Goal: Task Accomplishment & Management: Complete application form

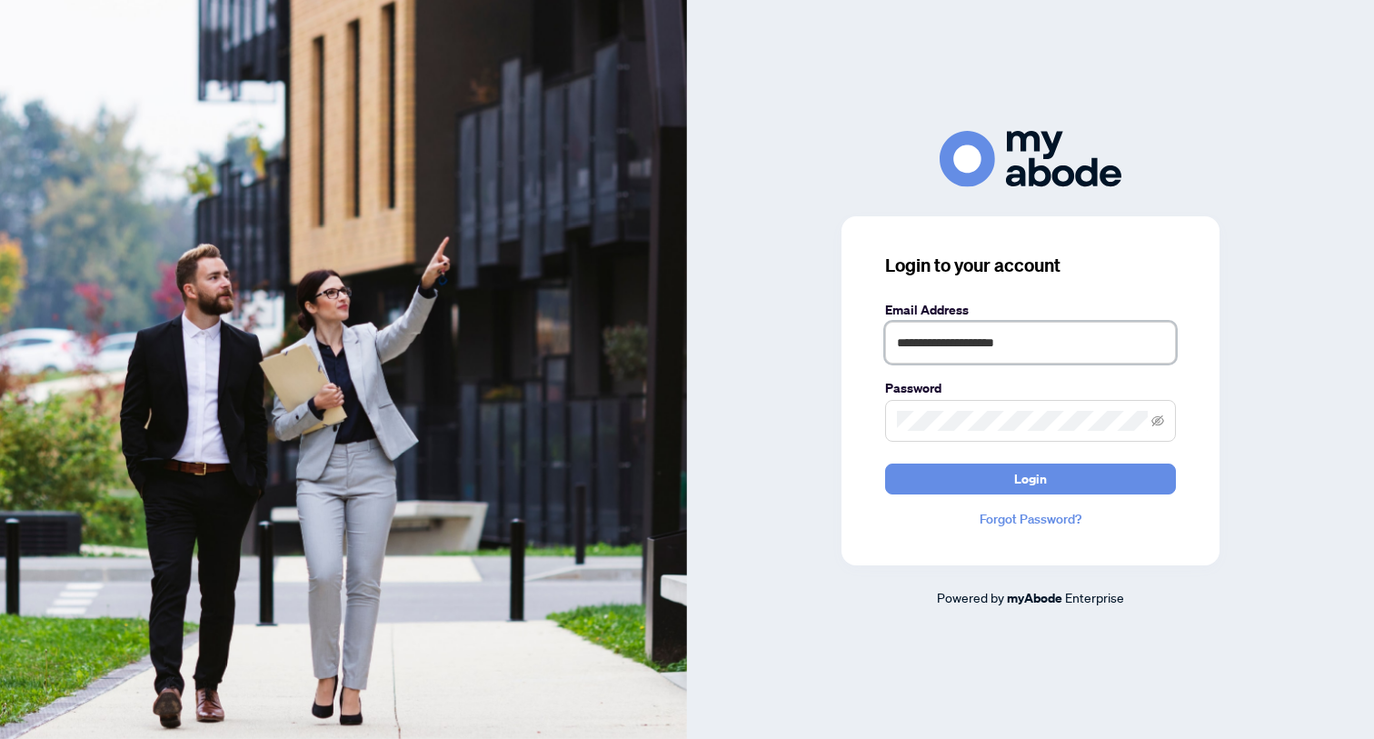
type input "**********"
click at [1030, 478] on button "Login" at bounding box center [1030, 478] width 291 height 31
click at [982, 474] on button "Login" at bounding box center [1030, 478] width 291 height 31
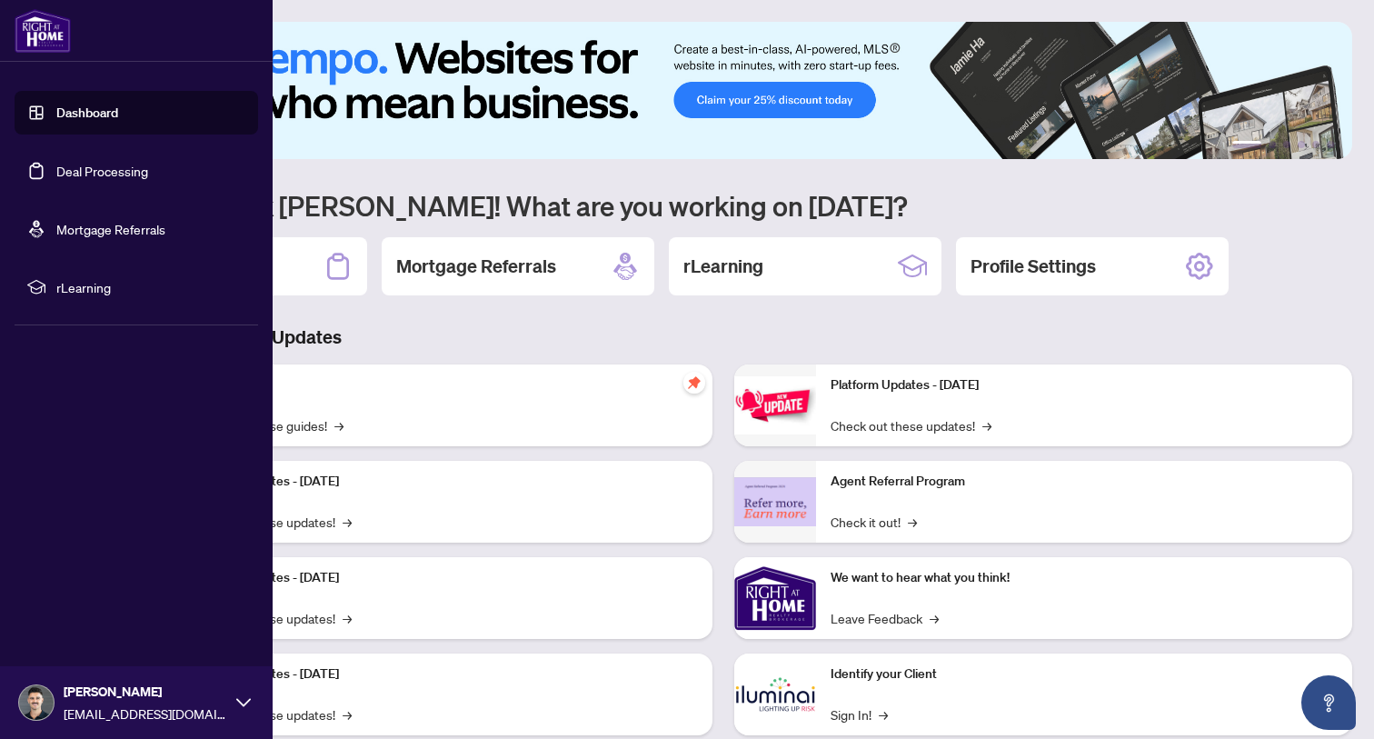
click at [65, 117] on link "Dashboard" at bounding box center [87, 112] width 62 height 16
click at [76, 163] on link "Deal Processing" at bounding box center [102, 171] width 92 height 16
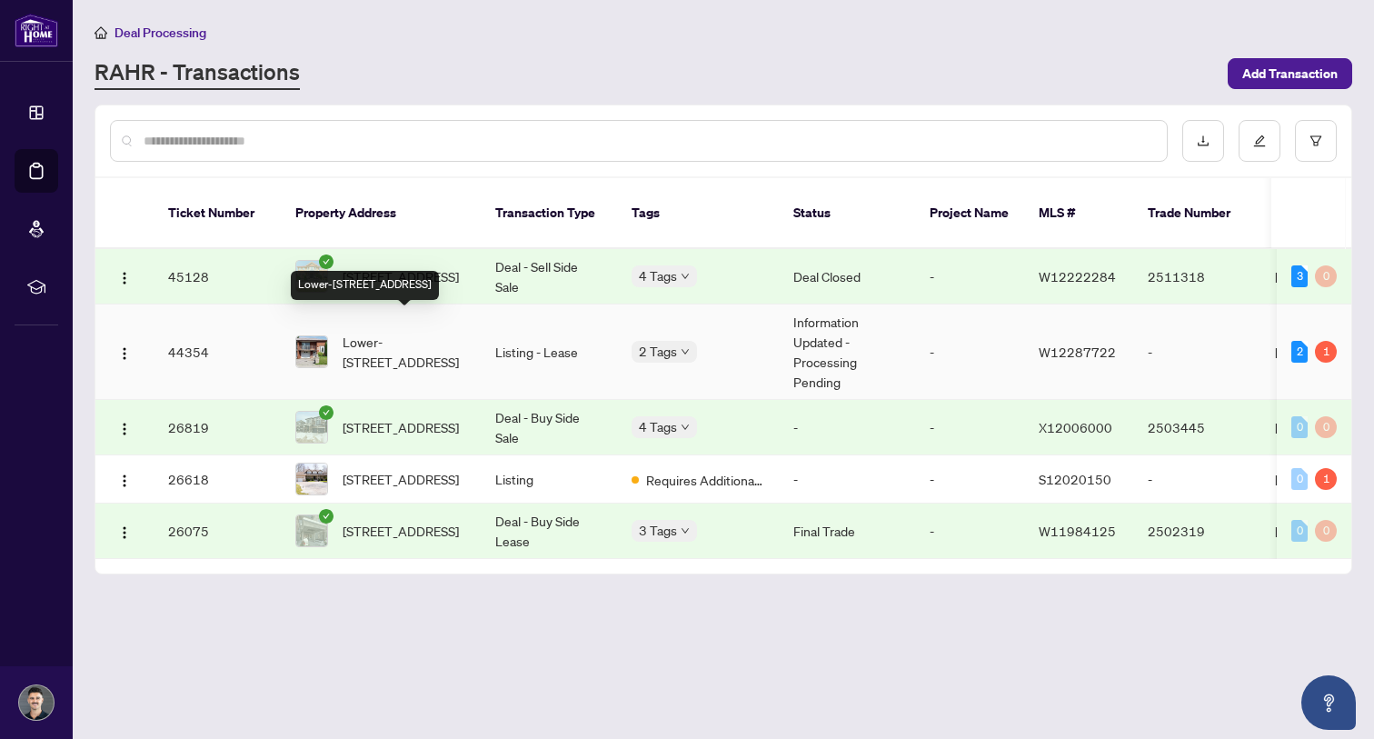
click at [388, 336] on span "Lower-[STREET_ADDRESS]" at bounding box center [404, 352] width 124 height 40
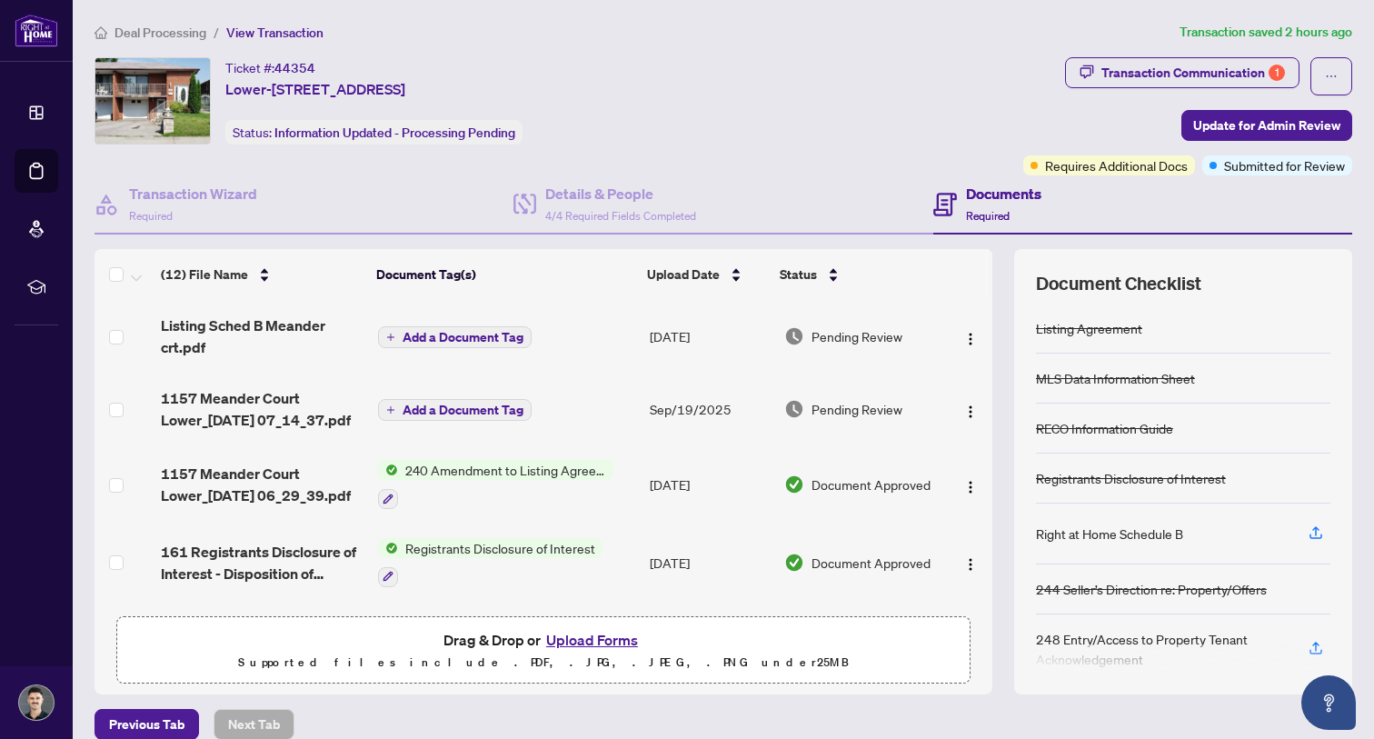
click at [566, 638] on button "Upload Forms" at bounding box center [592, 640] width 103 height 24
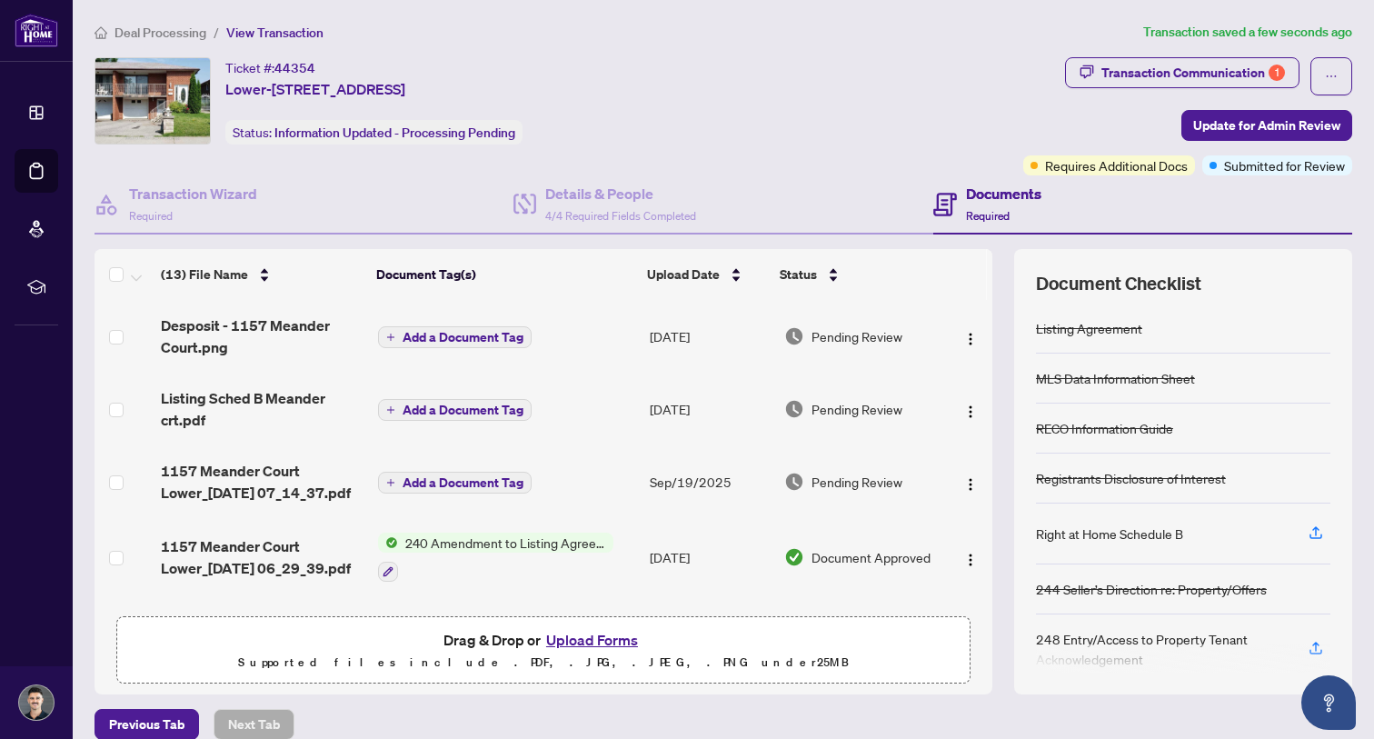
click at [462, 341] on span "Add a Document Tag" at bounding box center [462, 337] width 121 height 13
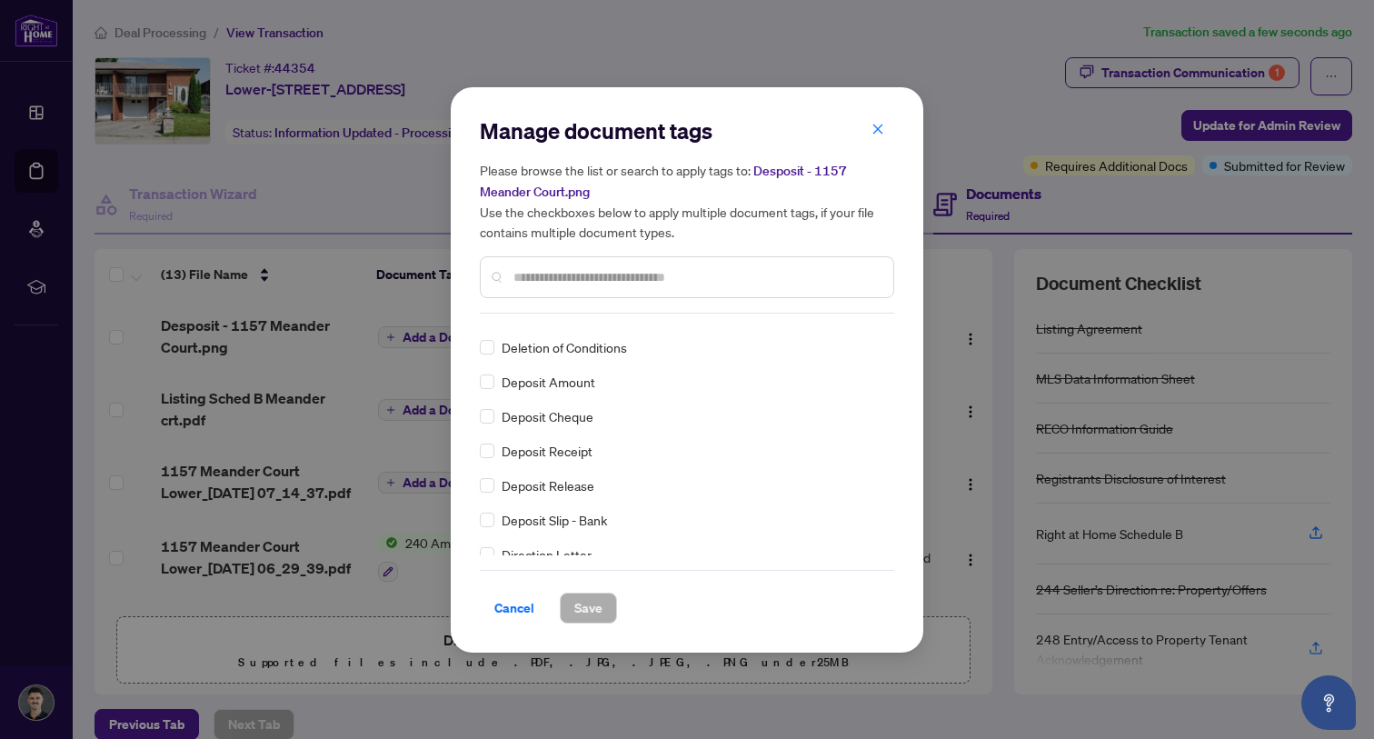
scroll to position [1571, 0]
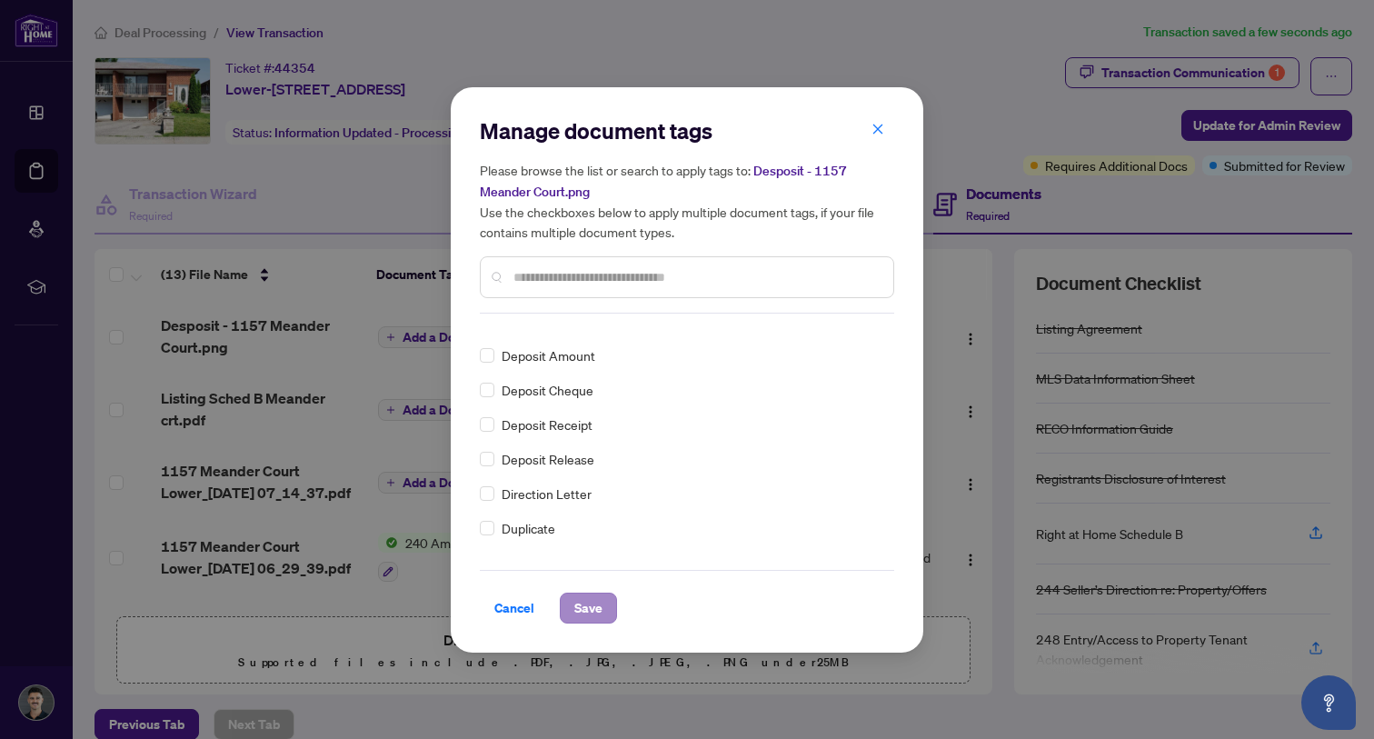
click at [596, 603] on span "Save" at bounding box center [588, 607] width 28 height 29
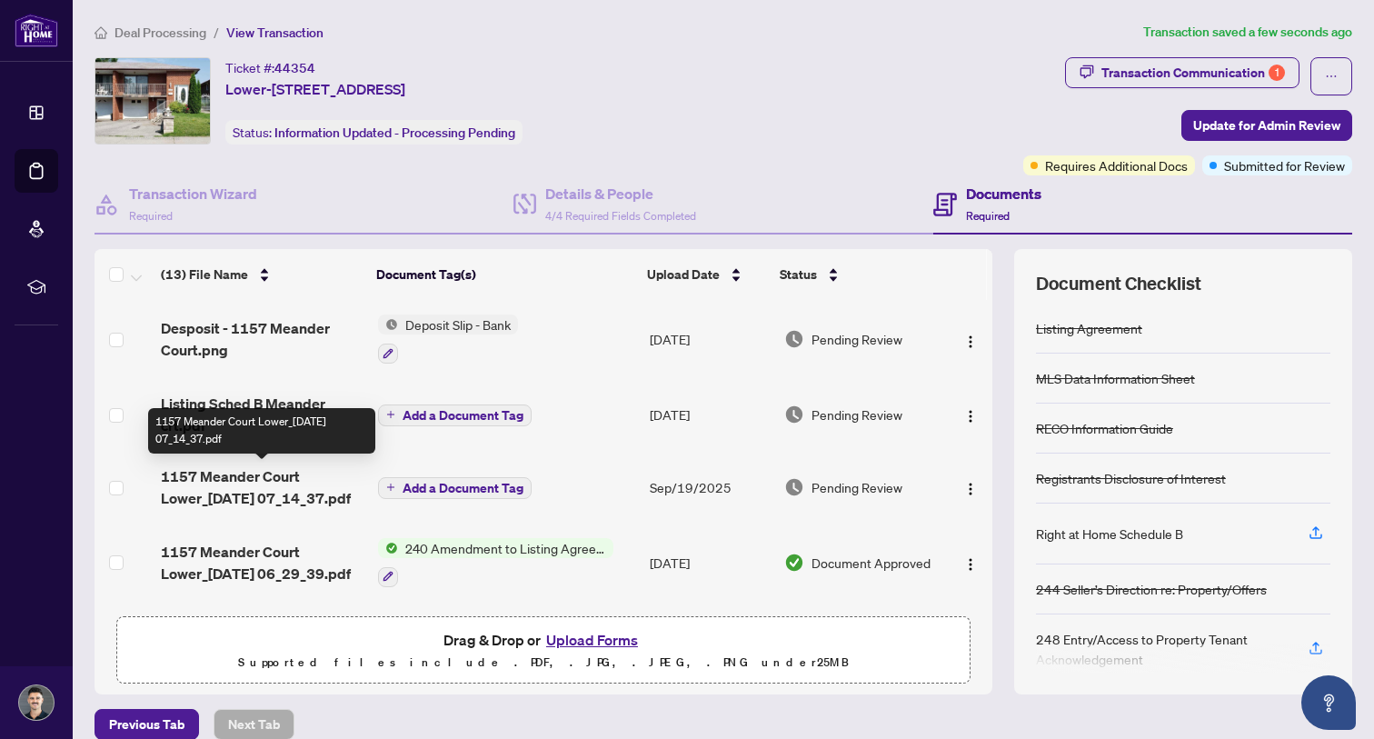
click at [278, 486] on span "1157 Meander Court Lower_[DATE] 07_14_37.pdf" at bounding box center [262, 487] width 203 height 44
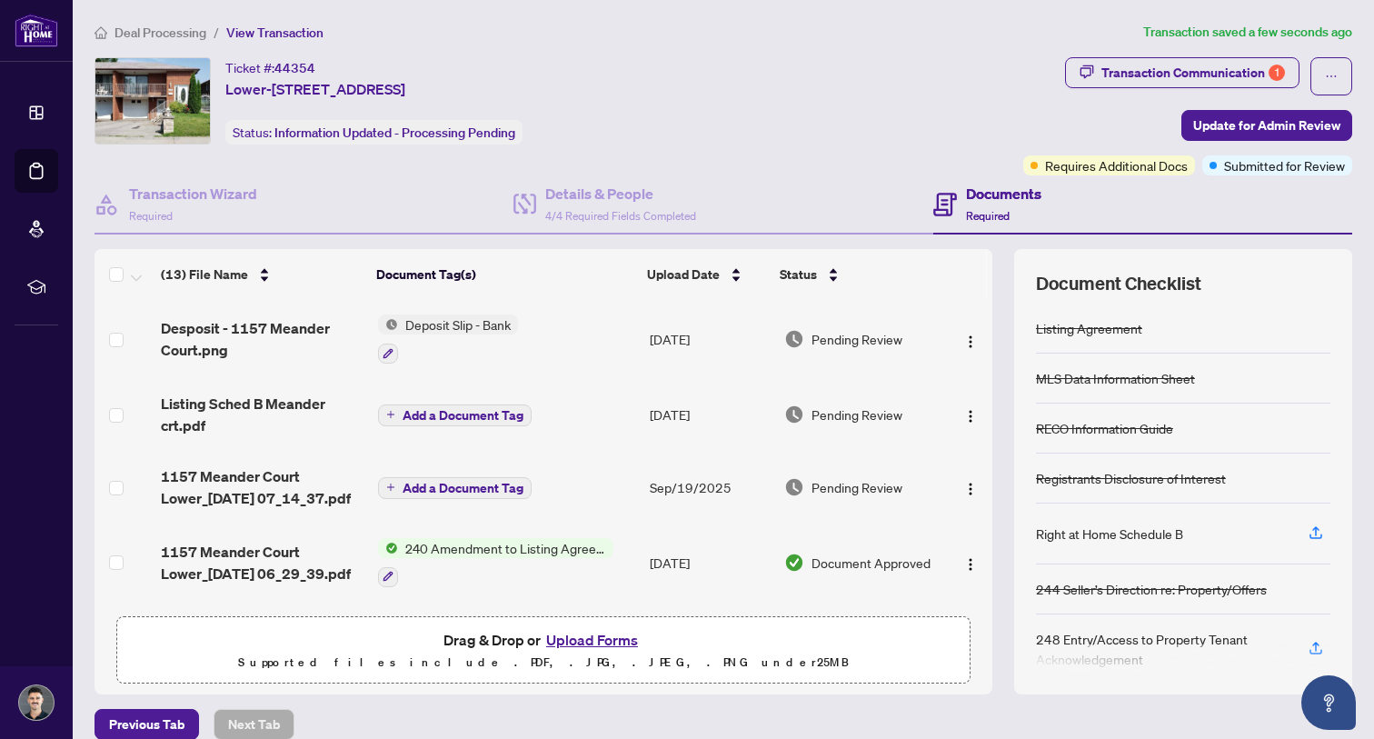
click at [478, 489] on span "Add a Document Tag" at bounding box center [462, 487] width 121 height 13
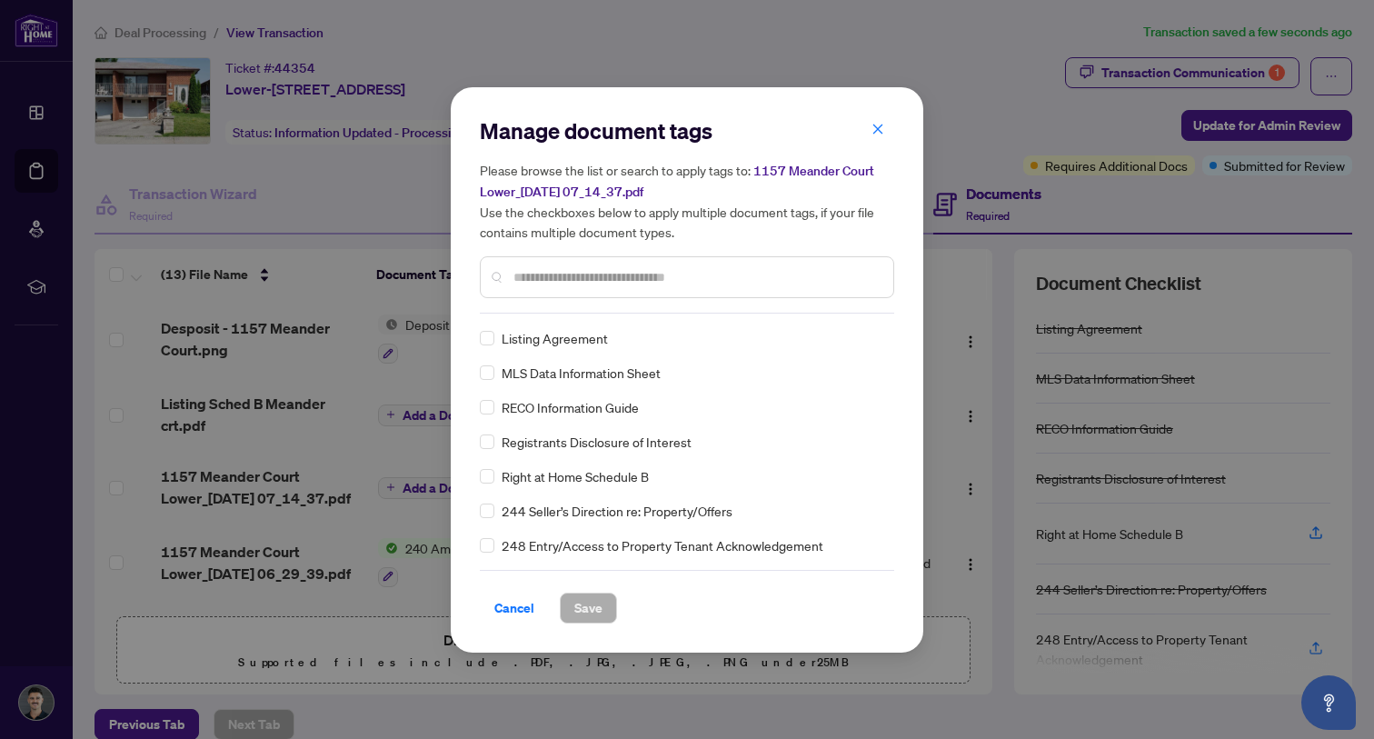
click at [555, 313] on div "Manage document tags Please browse the list or search to apply tags to: 1157 Me…" at bounding box center [687, 369] width 414 height 507
click at [547, 267] on input "text" at bounding box center [695, 277] width 365 height 20
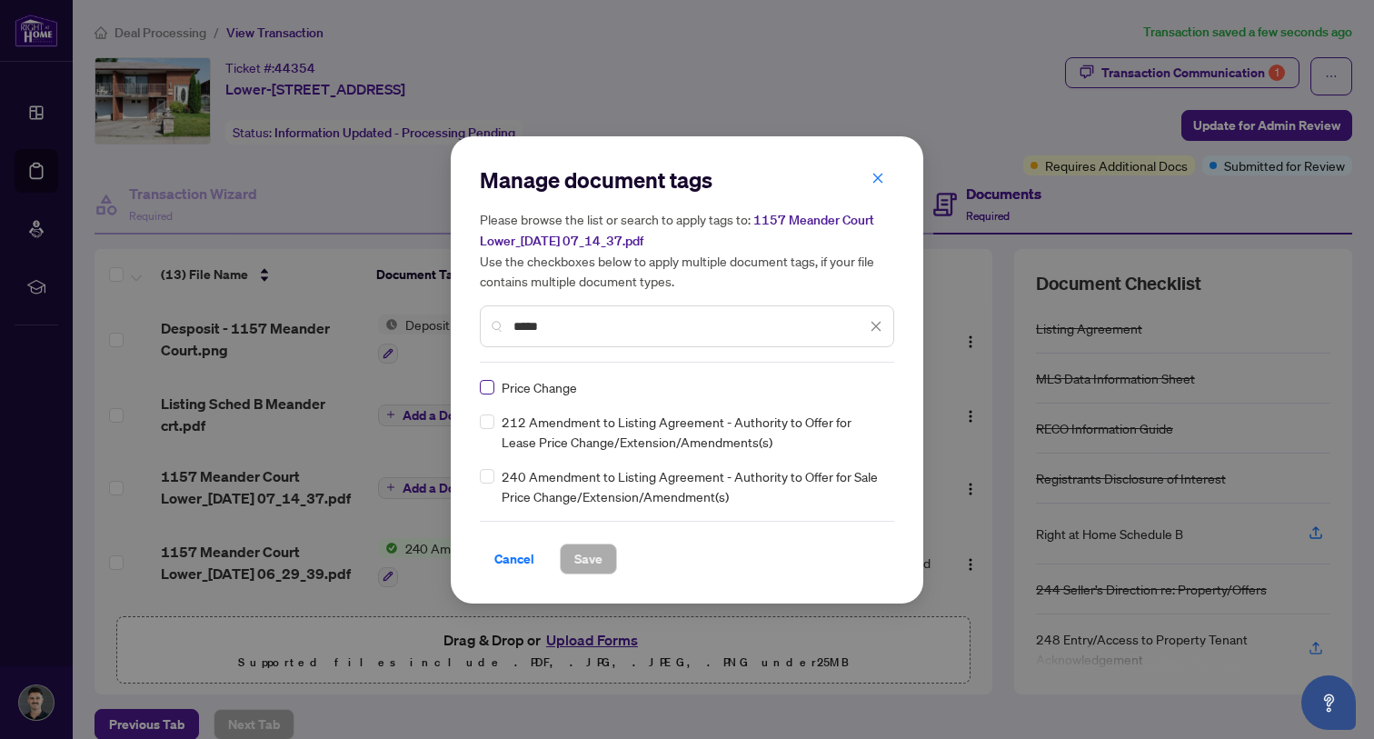
type input "*****"
click at [493, 385] on div "Price Change" at bounding box center [681, 387] width 403 height 20
click at [493, 385] on span at bounding box center [487, 387] width 15 height 15
click at [583, 559] on span "Save" at bounding box center [588, 558] width 28 height 29
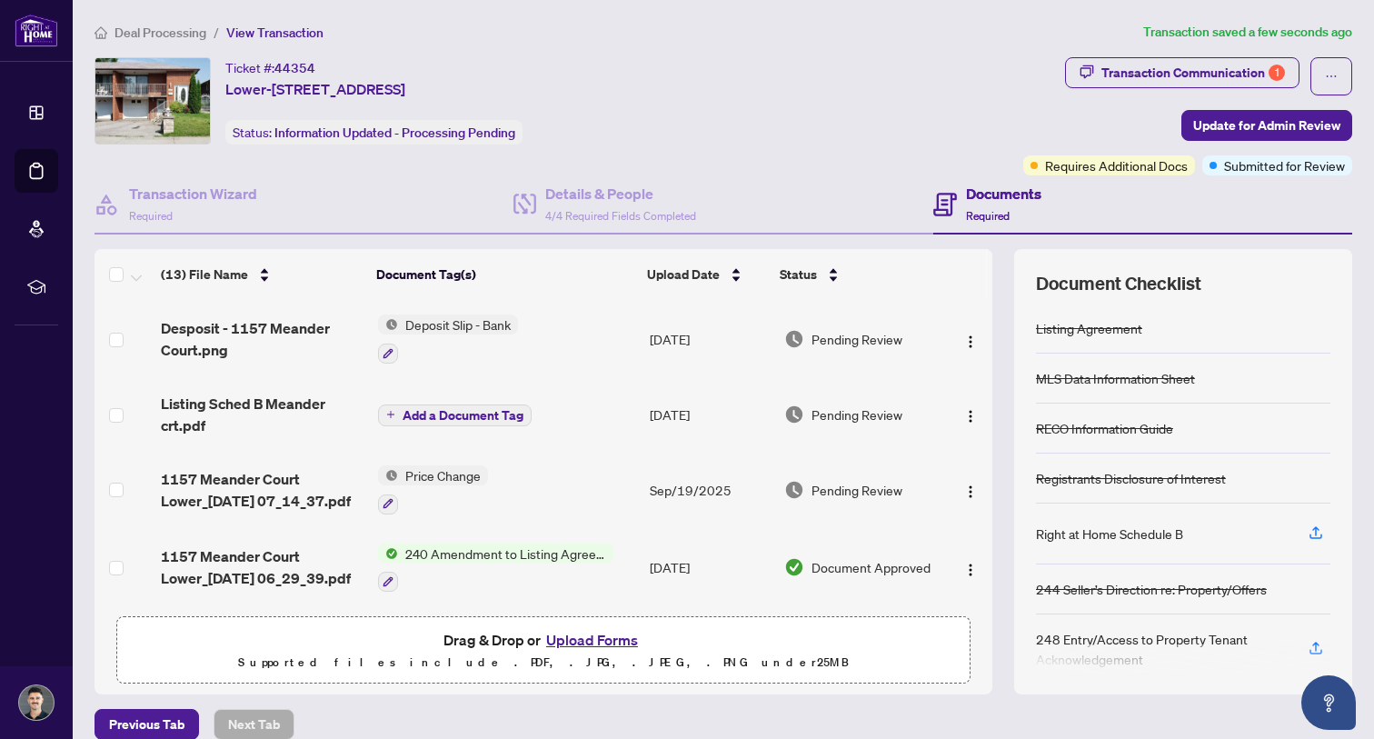
click at [573, 637] on button "Upload Forms" at bounding box center [592, 640] width 103 height 24
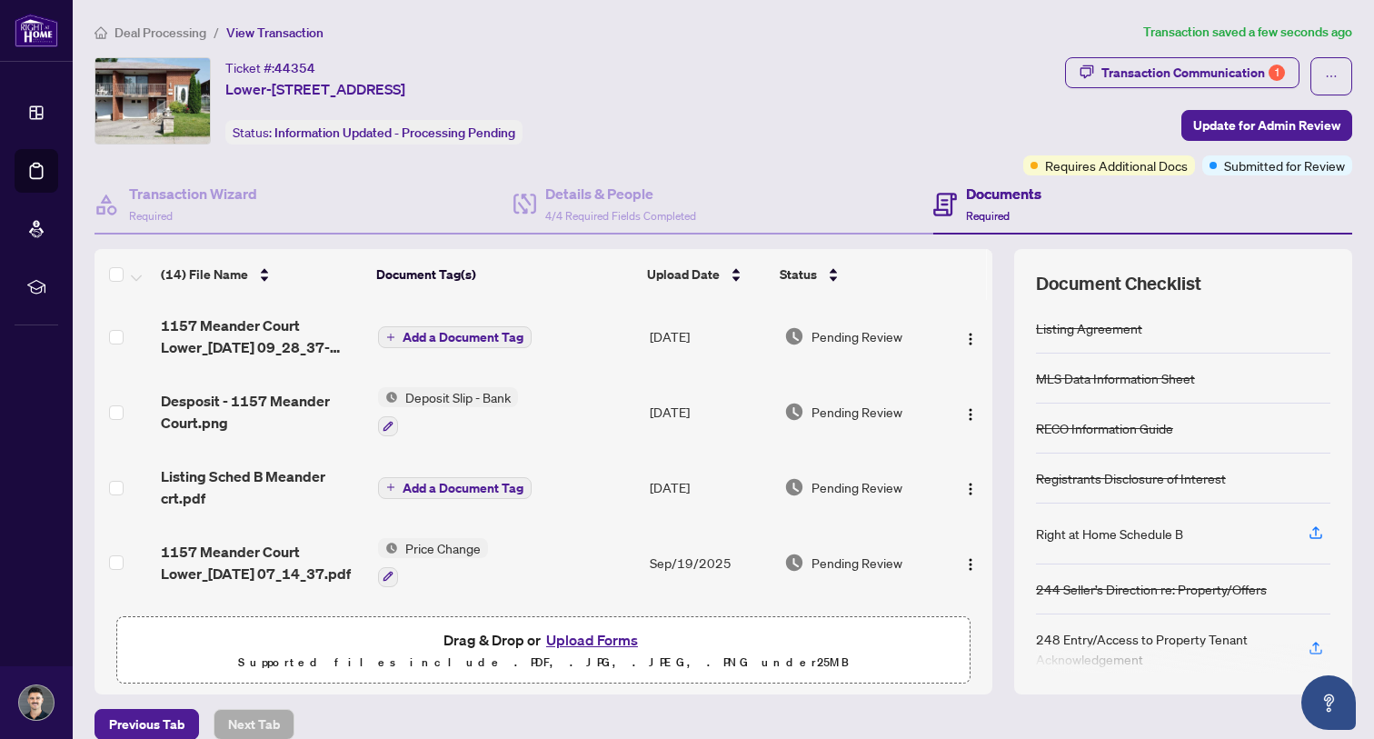
click at [271, 345] on span "1157 Meander Court Lower_[DATE] 09_28_37-1.pdf" at bounding box center [262, 336] width 203 height 44
click at [495, 334] on span "Add a Document Tag" at bounding box center [462, 337] width 121 height 13
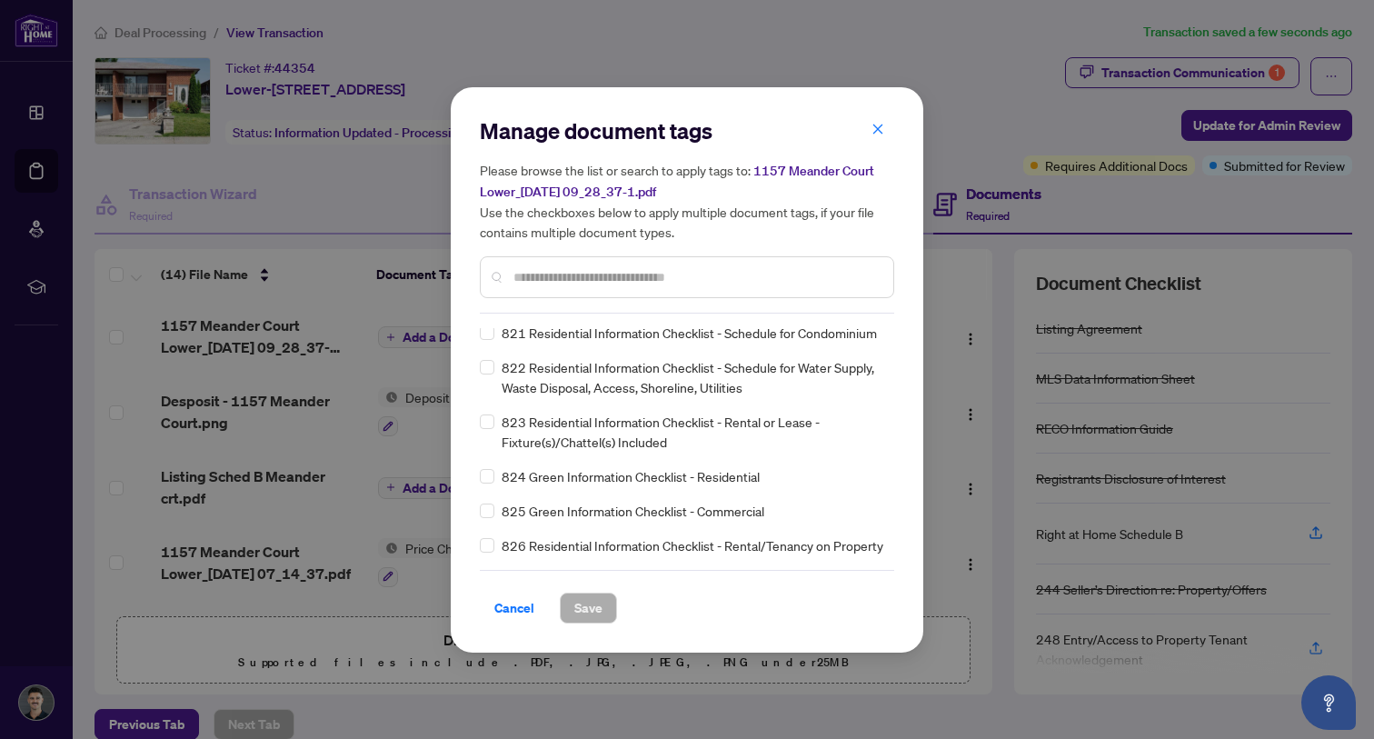
scroll to position [12953, 0]
click at [666, 293] on div at bounding box center [687, 277] width 414 height 42
click at [661, 274] on input "text" at bounding box center [695, 277] width 365 height 20
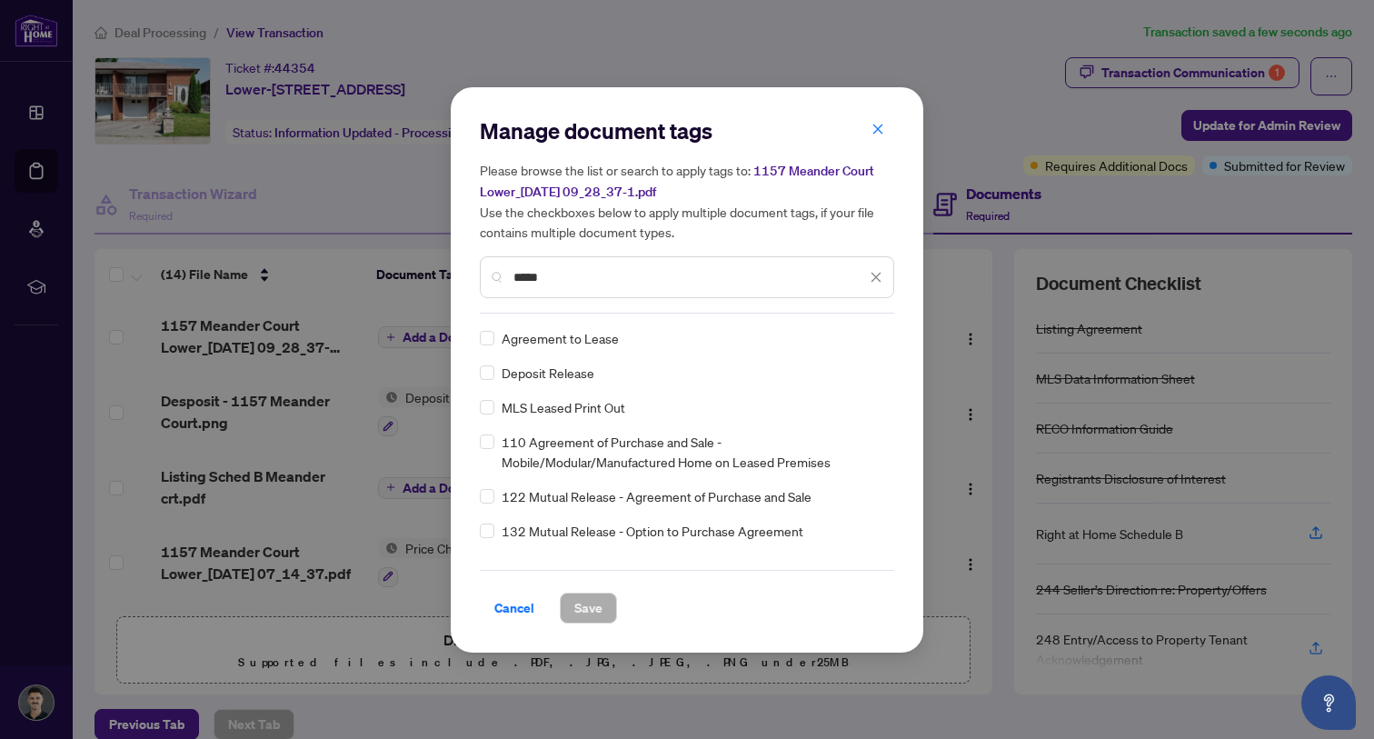
scroll to position [0, 0]
click at [487, 341] on span at bounding box center [487, 338] width 15 height 15
click at [484, 412] on span at bounding box center [487, 407] width 15 height 15
click at [489, 377] on span at bounding box center [487, 372] width 15 height 15
click at [564, 270] on input "*****" at bounding box center [689, 277] width 352 height 20
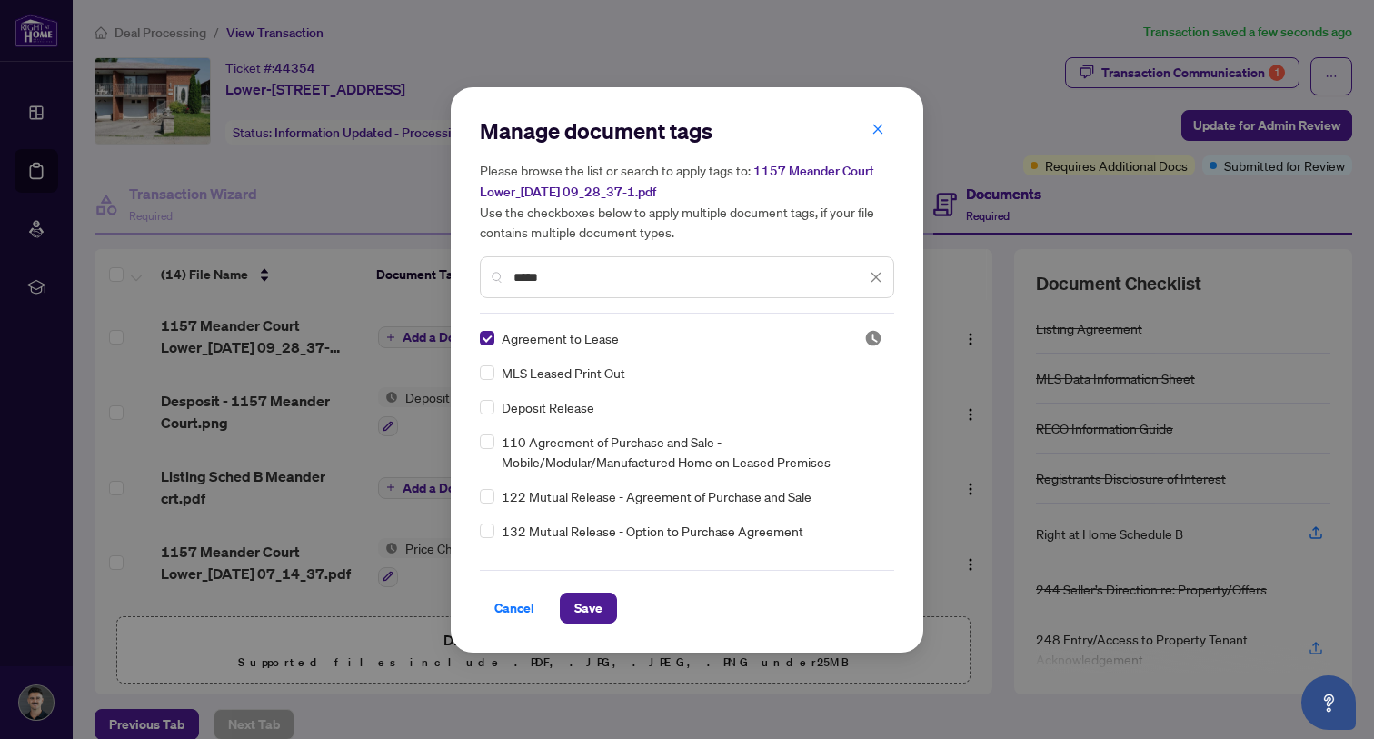
click at [564, 270] on input "*****" at bounding box center [689, 277] width 352 height 20
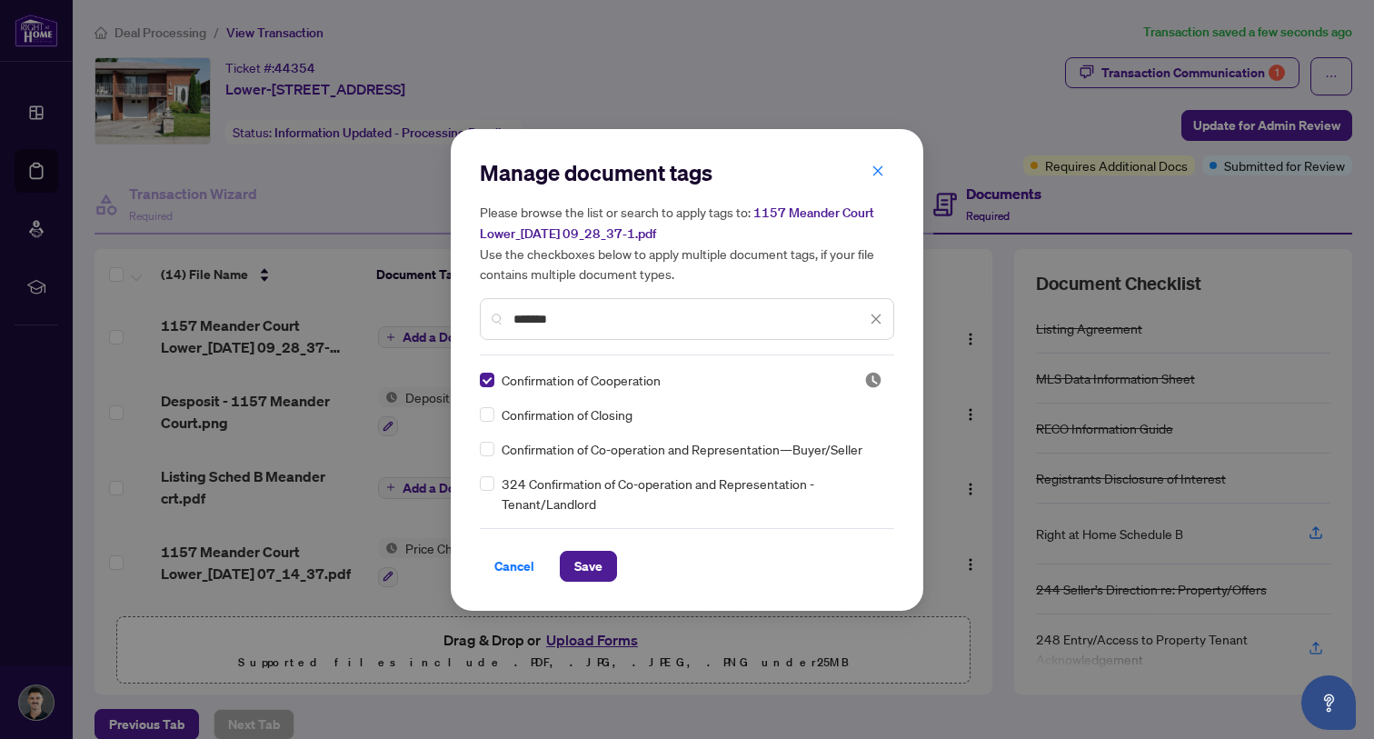
click at [577, 320] on input "*******" at bounding box center [689, 319] width 352 height 20
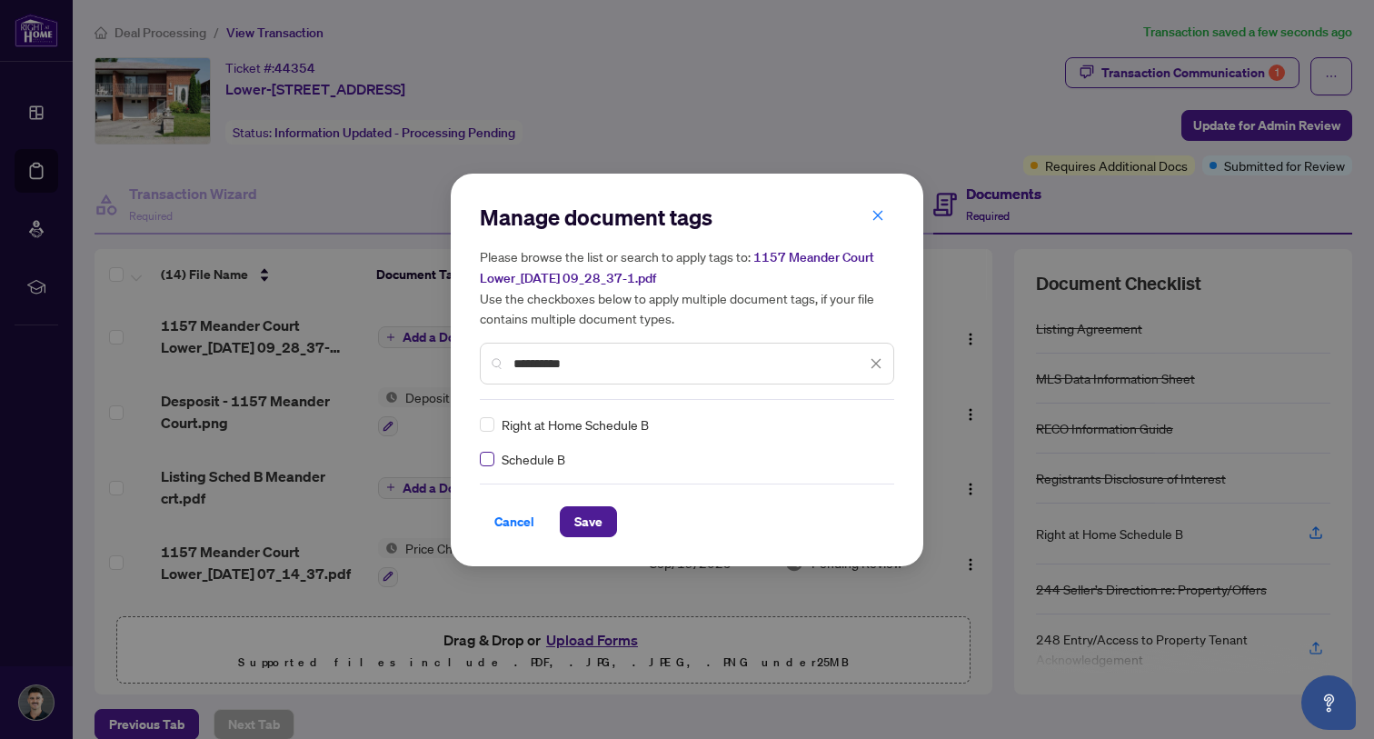
type input "**********"
click at [589, 529] on span "Save" at bounding box center [588, 521] width 28 height 29
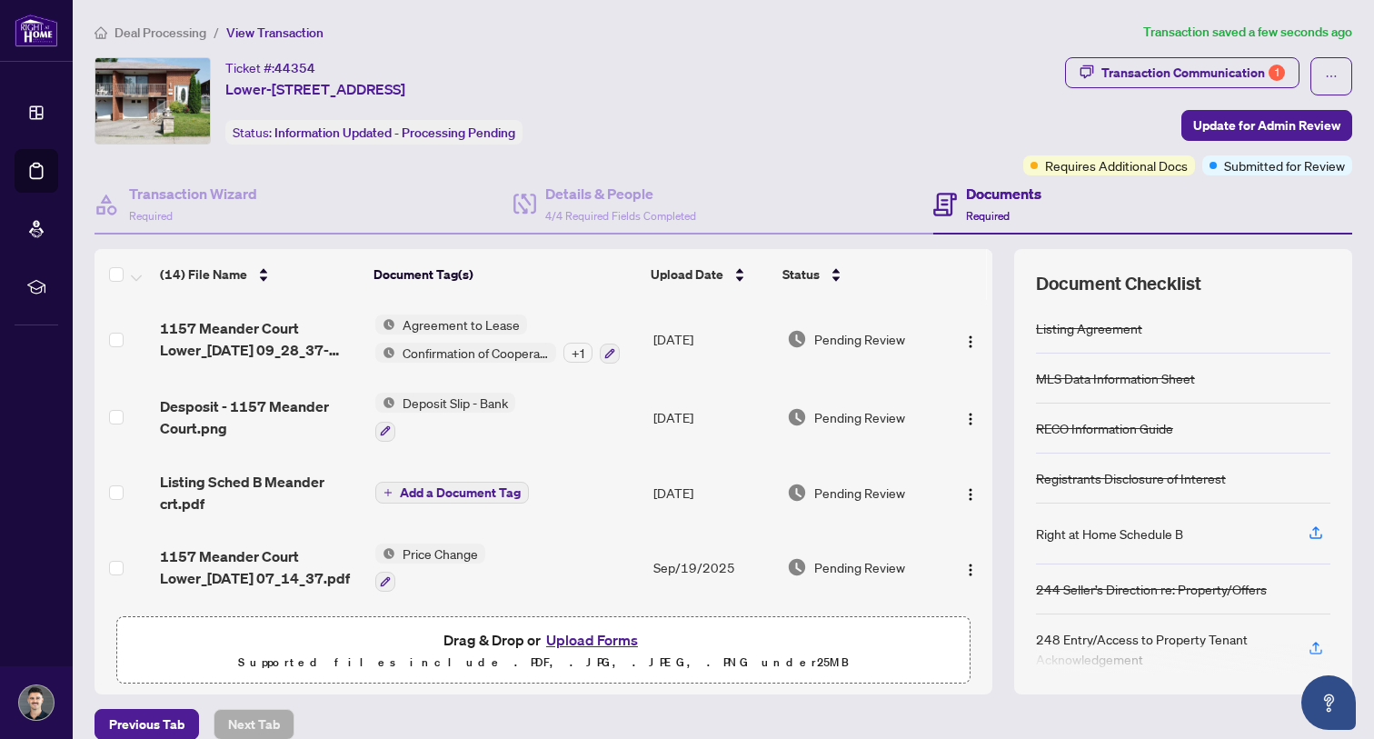
click at [223, 346] on span "1157 Meander Court Lower_[DATE] 09_28_37-1.pdf" at bounding box center [260, 339] width 200 height 44
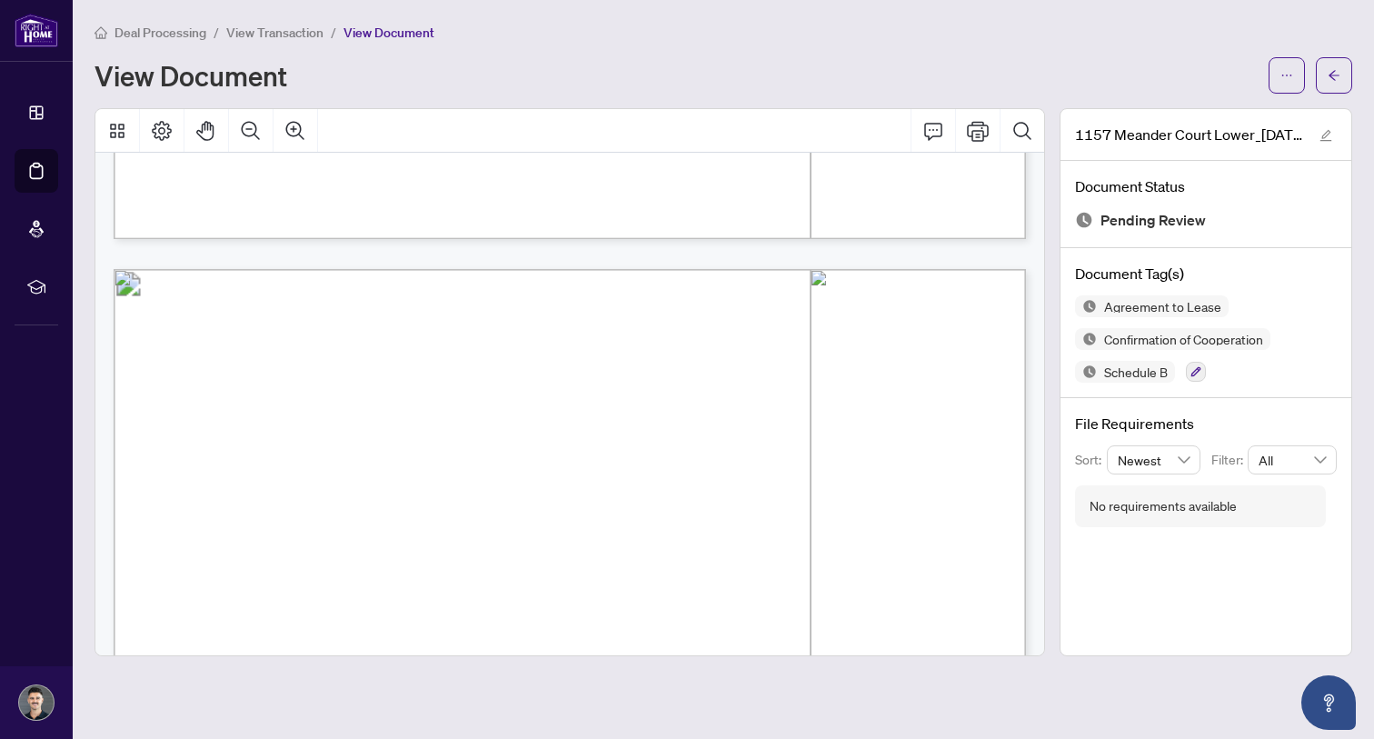
scroll to position [7161, 0]
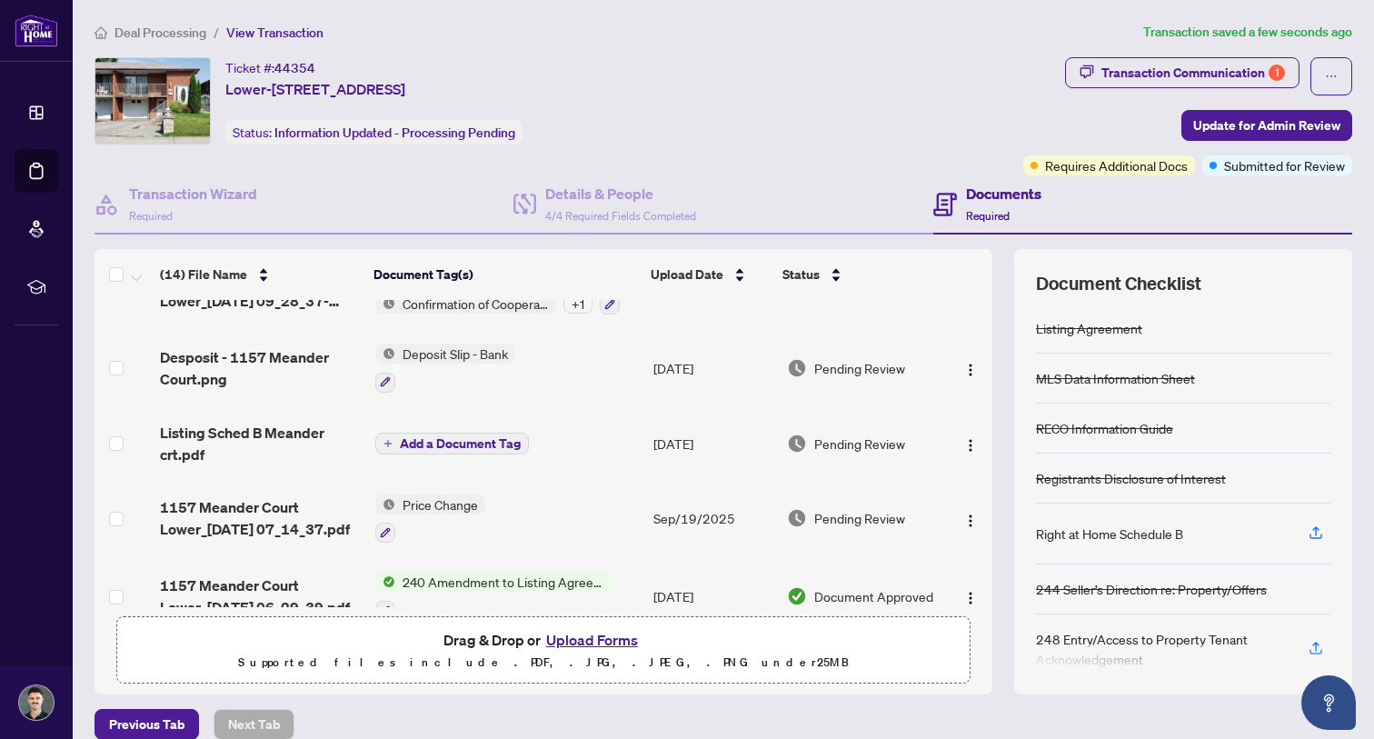
scroll to position [65, 0]
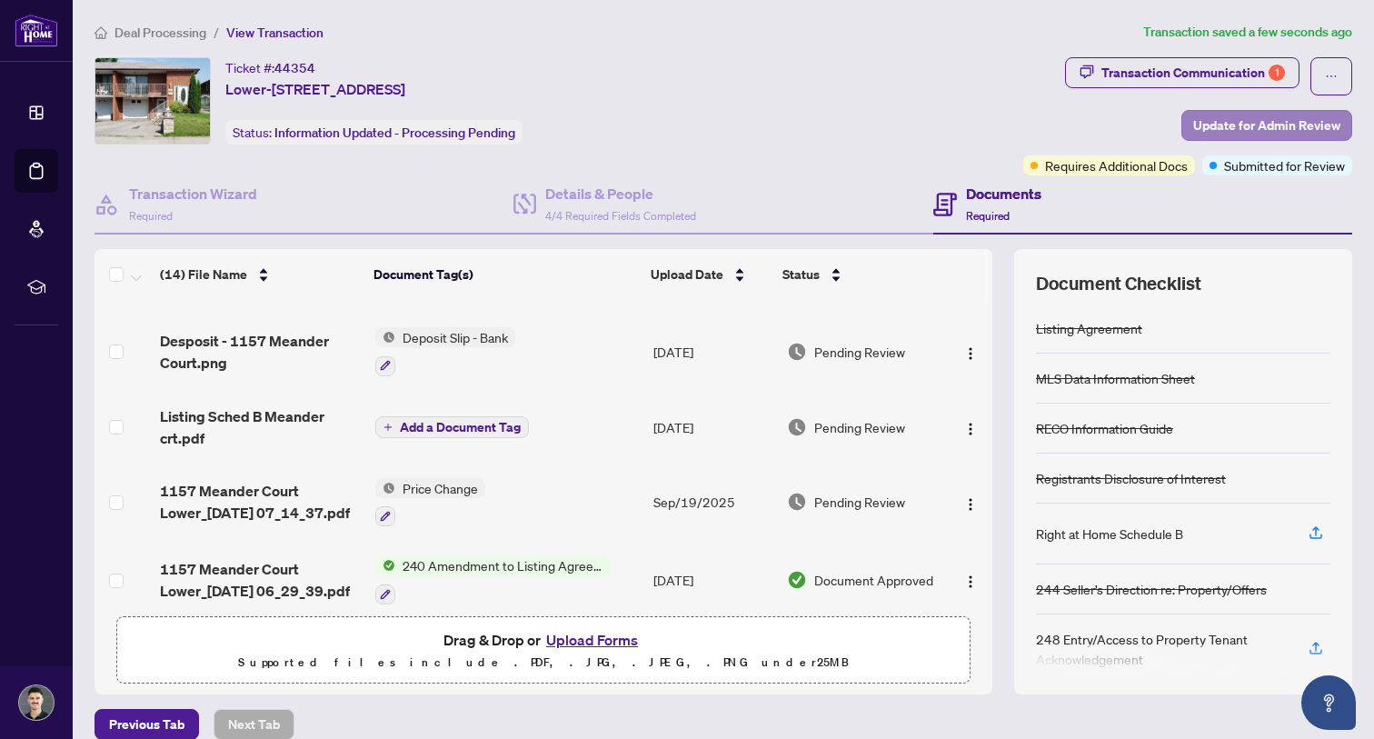
click at [1263, 129] on span "Update for Admin Review" at bounding box center [1266, 125] width 147 height 29
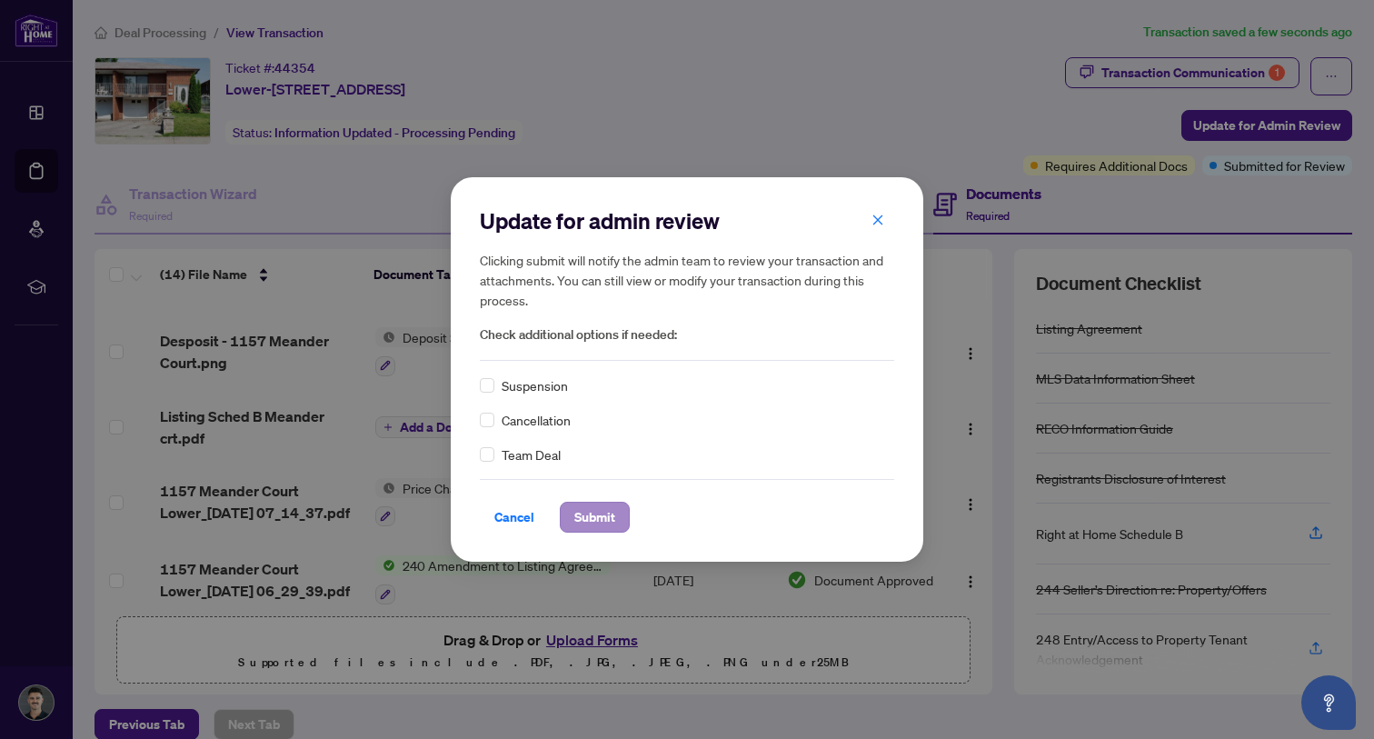
scroll to position [0, 0]
click at [585, 526] on span "Submit" at bounding box center [594, 516] width 41 height 29
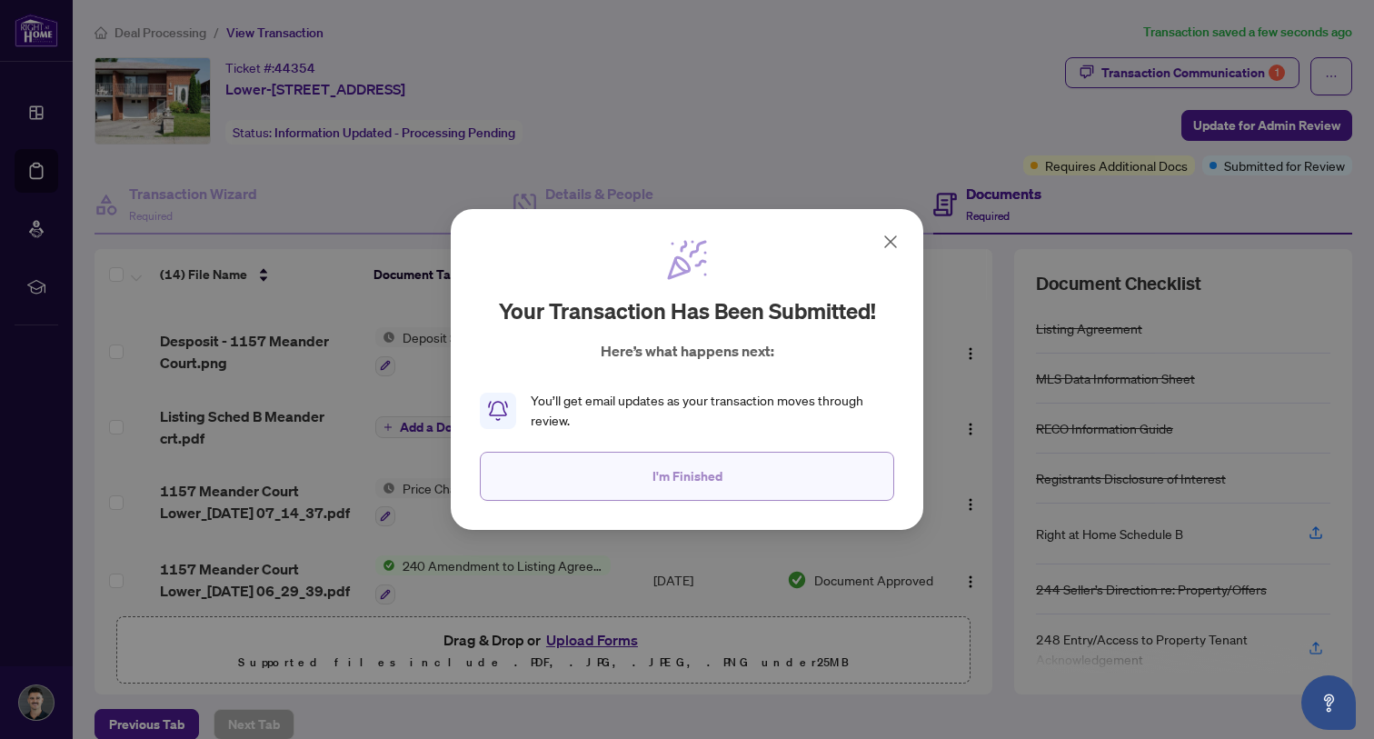
click at [668, 473] on span "I'm Finished" at bounding box center [687, 476] width 70 height 29
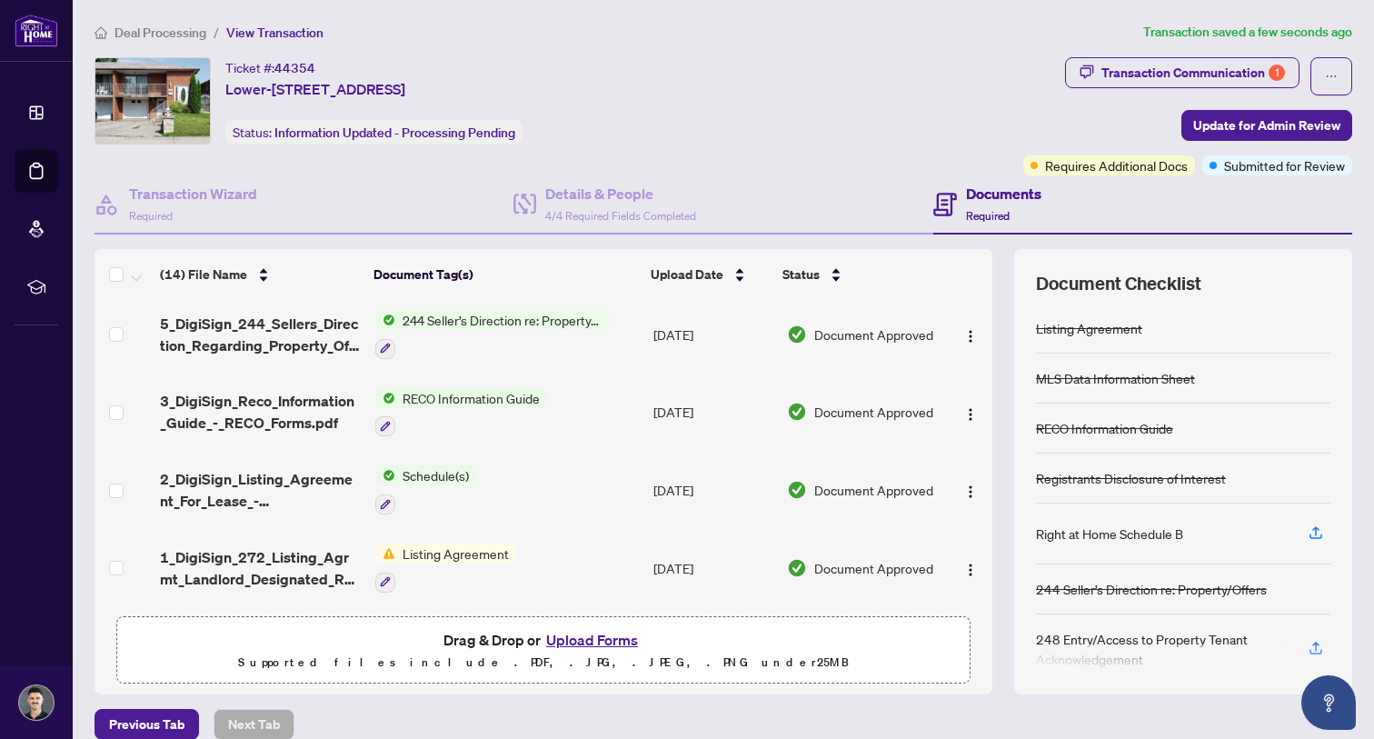
scroll to position [788, 0]
click at [967, 566] on img "button" at bounding box center [970, 569] width 15 height 15
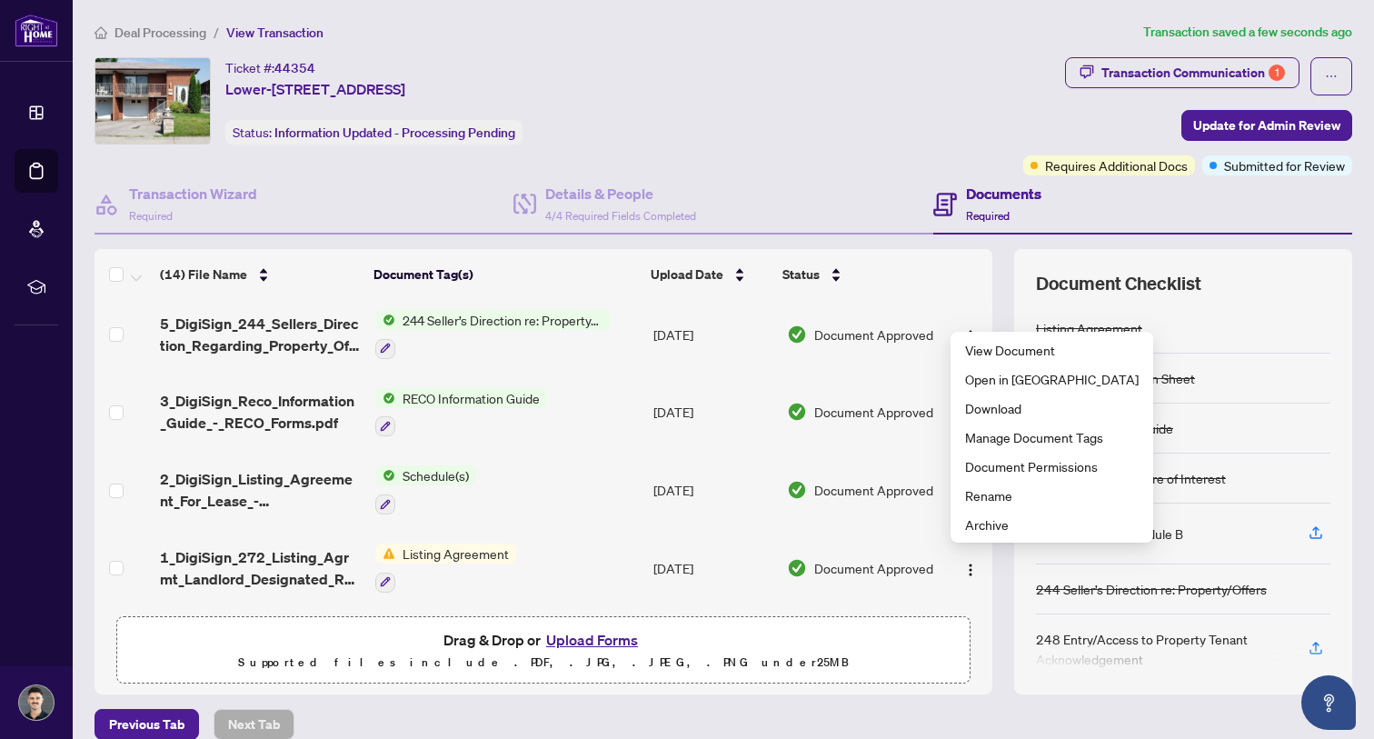
click at [825, 106] on div "Ticket #: [STREET_ADDRESS] Status: Information Updated - Processing Pending" at bounding box center [554, 100] width 921 height 87
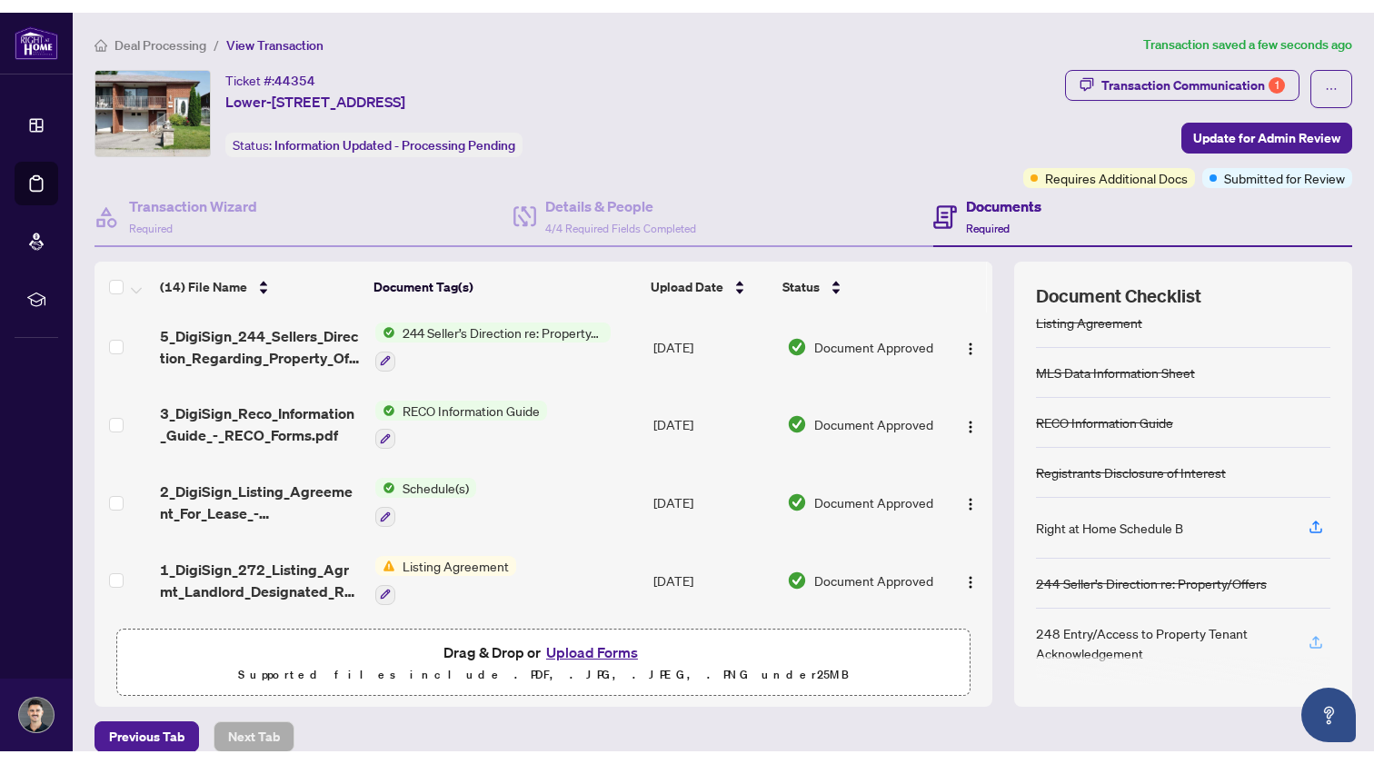
scroll to position [18, 0]
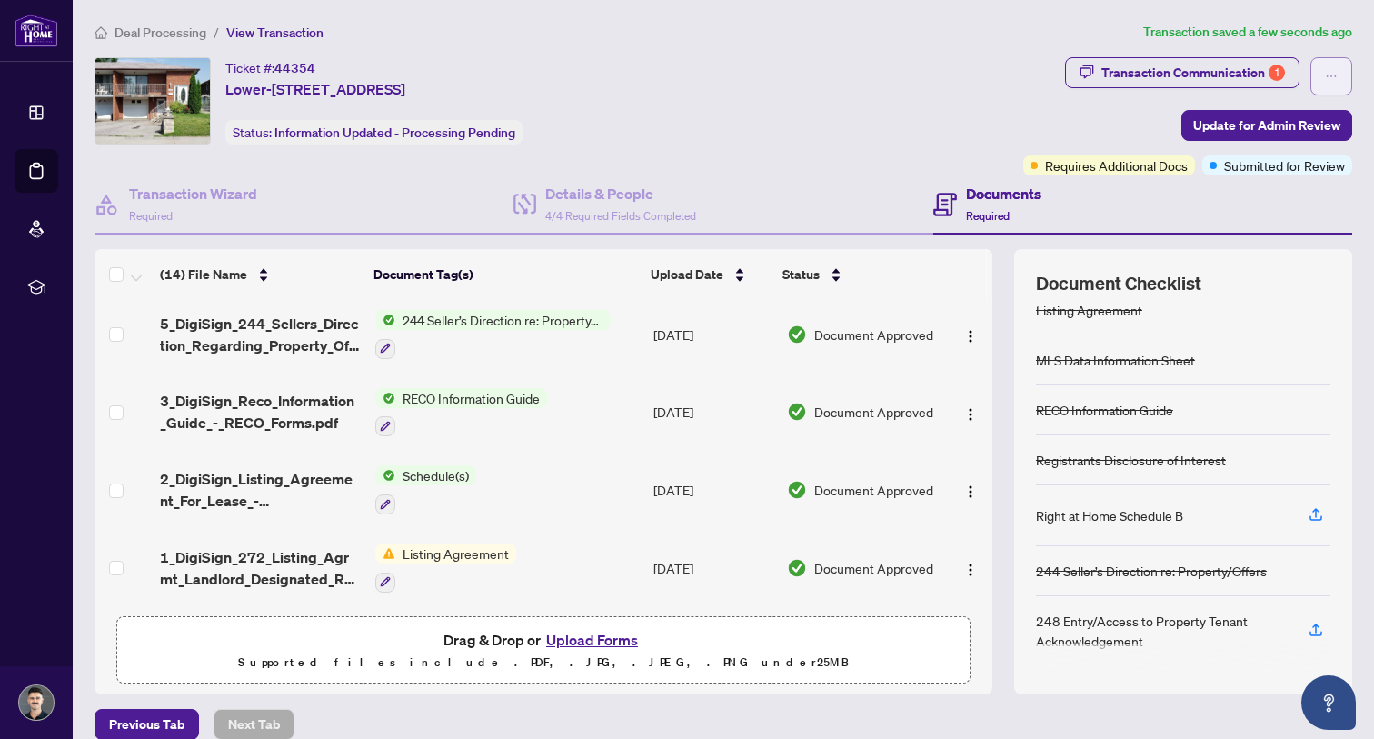
click at [1324, 78] on button "button" at bounding box center [1331, 76] width 42 height 38
click at [1050, 70] on div "Transaction Communication 1 Update for Admin Review Requires Additional Docs Su…" at bounding box center [1187, 116] width 329 height 118
